Goal: Check status: Check status

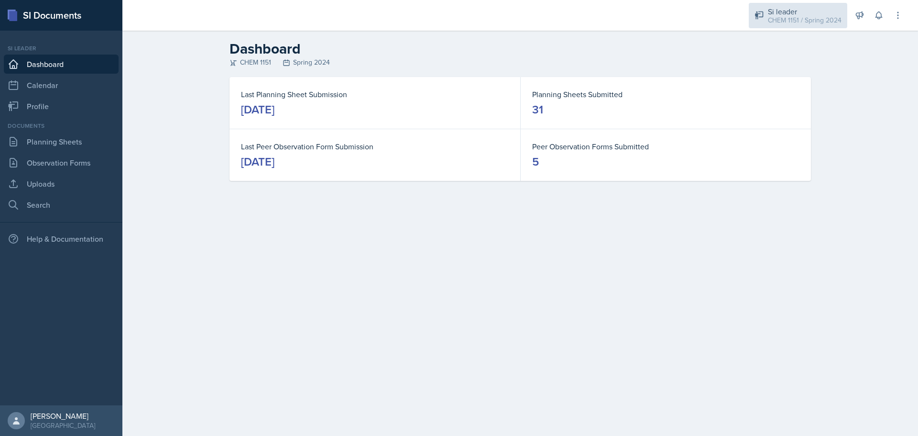
click at [789, 16] on div "CHEM 1151 / Spring 2024" at bounding box center [805, 20] width 74 height 10
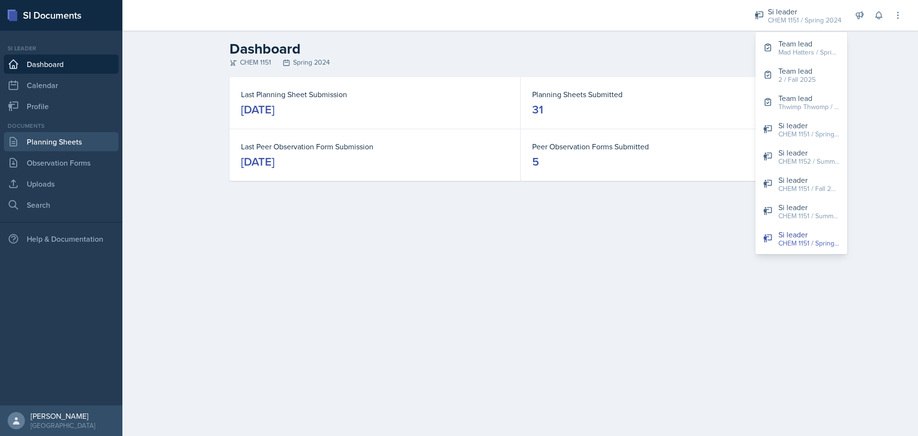
click at [42, 140] on link "Planning Sheets" at bounding box center [61, 141] width 115 height 19
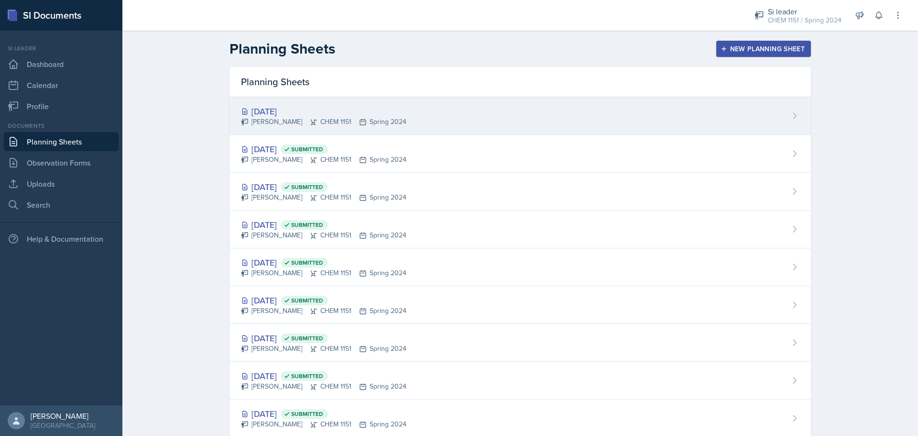
click at [271, 109] on div "[DATE]" at bounding box center [323, 111] width 165 height 13
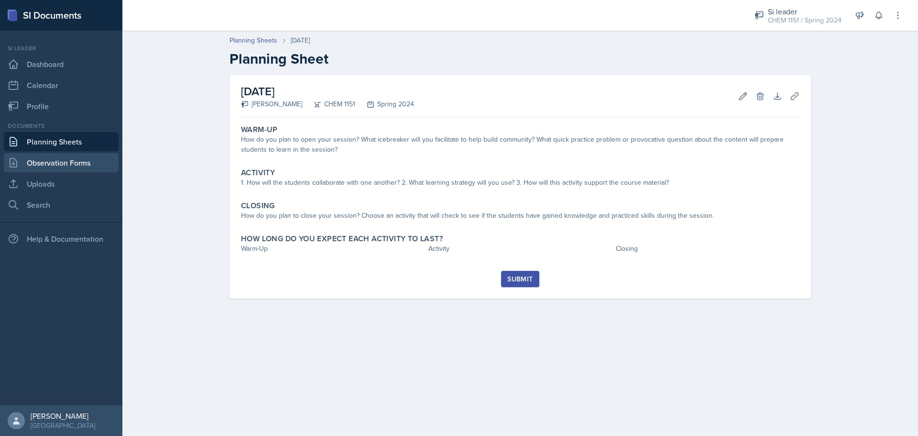
click at [73, 170] on link "Observation Forms" at bounding box center [61, 162] width 115 height 19
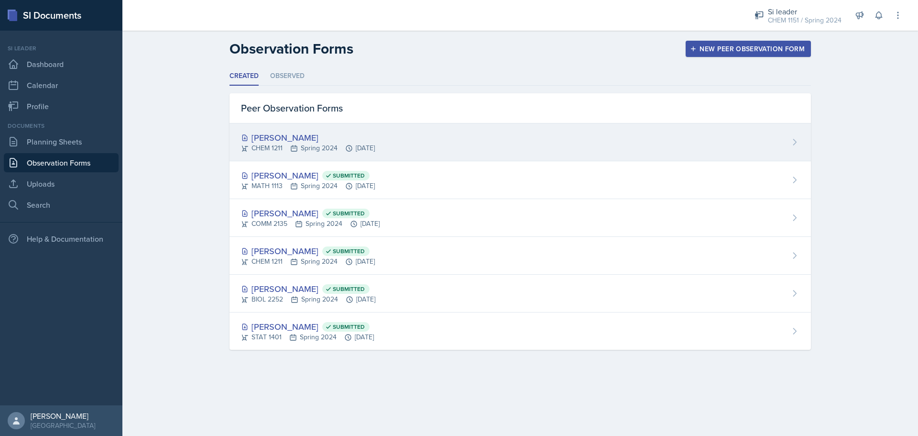
click at [299, 137] on div "[PERSON_NAME]" at bounding box center [308, 137] width 134 height 13
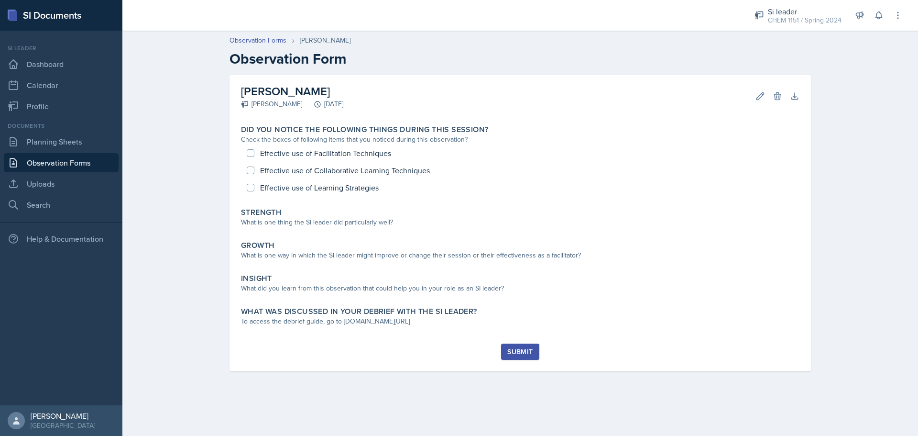
click at [299, 137] on div "Check the boxes of following items that you noticed during this observation?" at bounding box center [520, 139] width 558 height 10
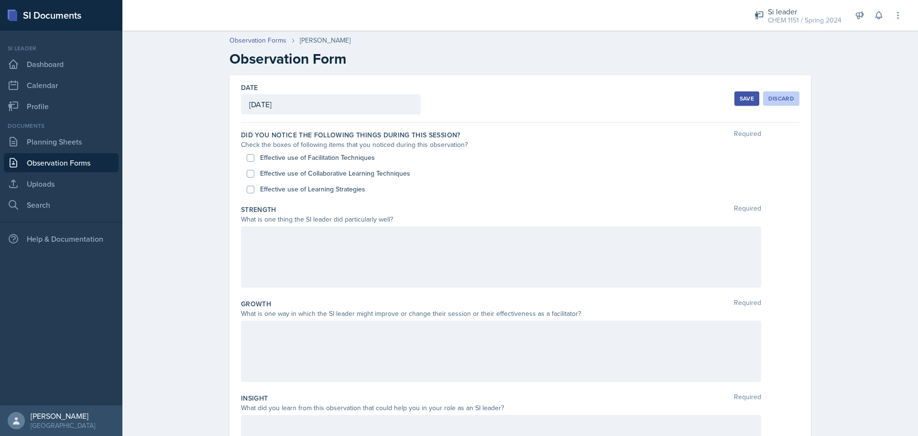
click at [776, 95] on div "Discard" at bounding box center [781, 99] width 26 height 8
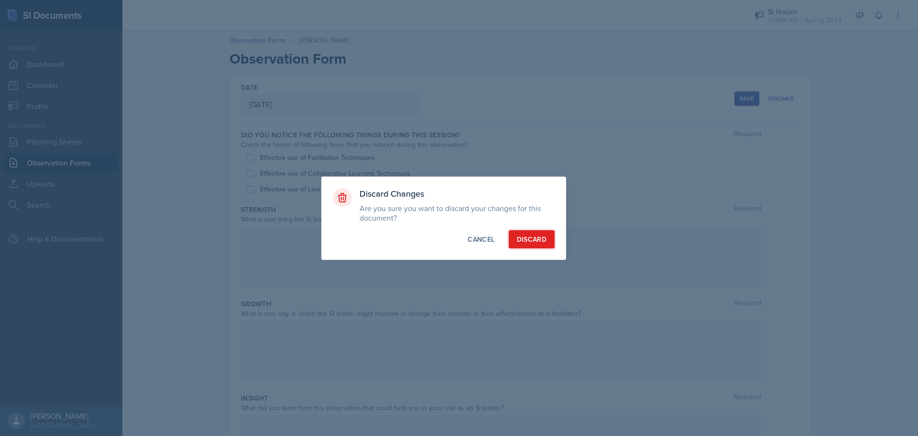
click at [530, 239] on div "Discard" at bounding box center [532, 239] width 30 height 10
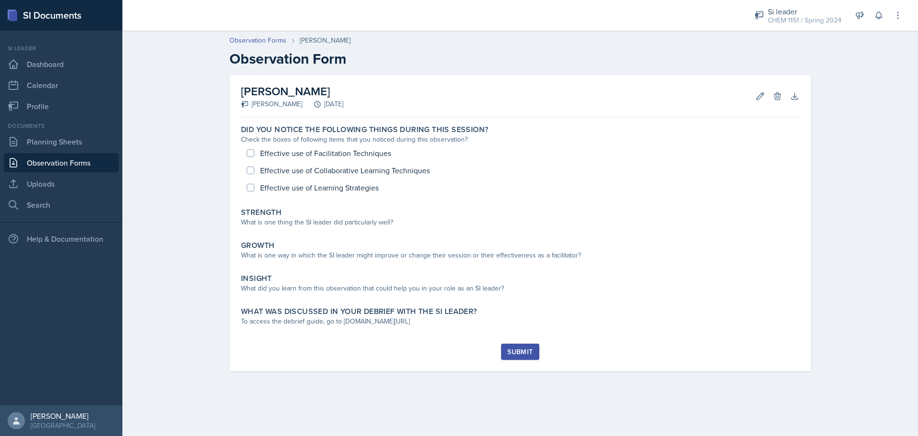
click at [77, 162] on link "Observation Forms" at bounding box center [61, 162] width 115 height 19
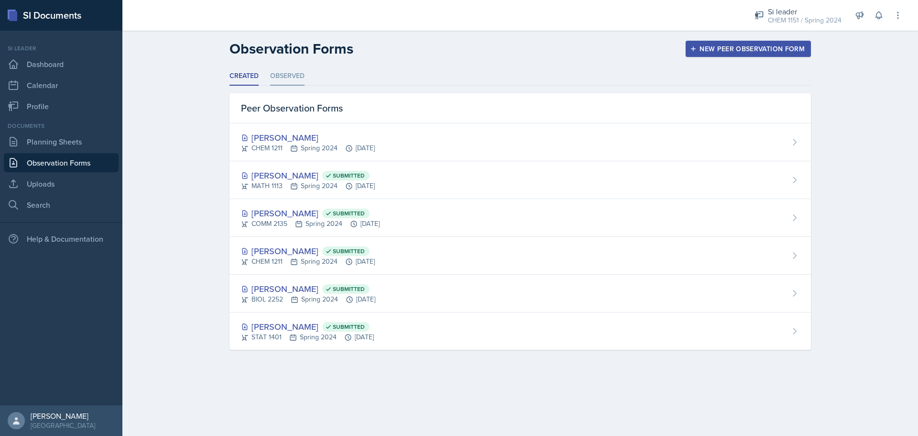
click at [284, 74] on li "Observed" at bounding box center [287, 76] width 34 height 19
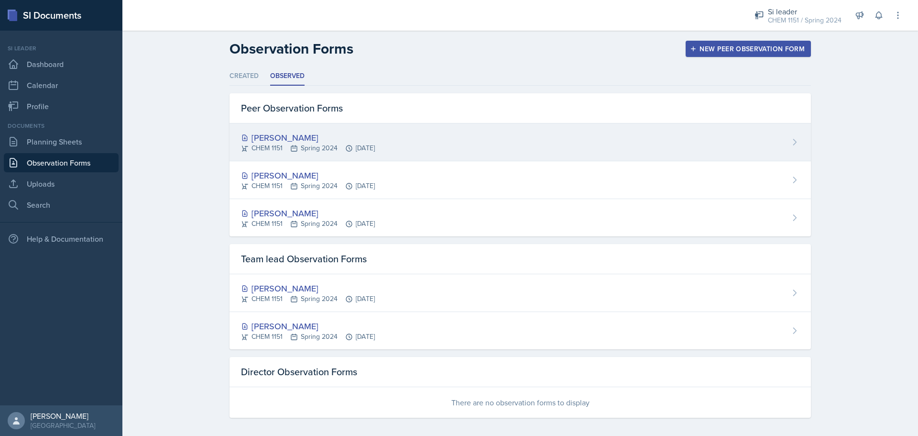
click at [251, 138] on div "[PERSON_NAME]" at bounding box center [308, 137] width 134 height 13
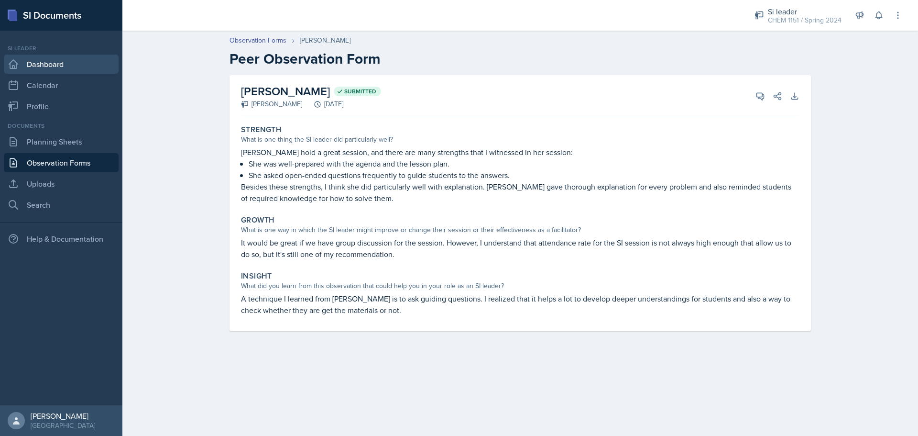
click at [33, 64] on link "Dashboard" at bounding box center [61, 64] width 115 height 19
